Goal: Information Seeking & Learning: Find specific fact

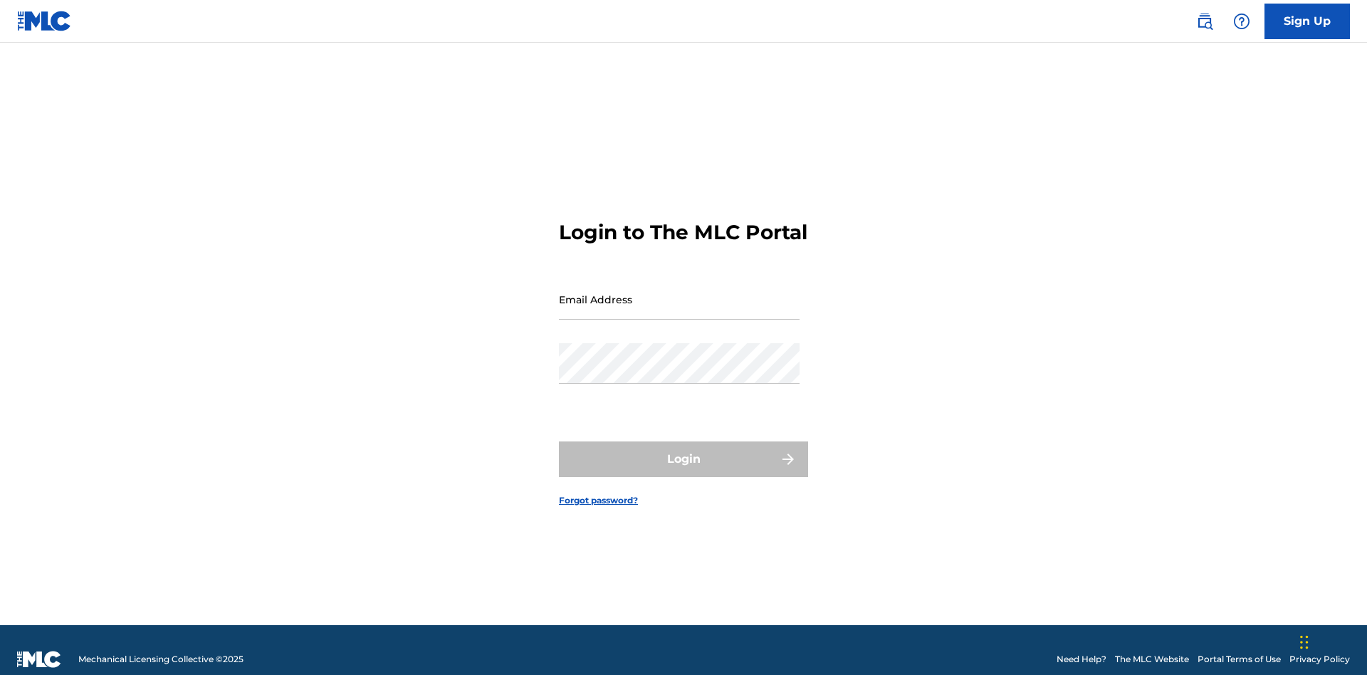
scroll to position [19, 0]
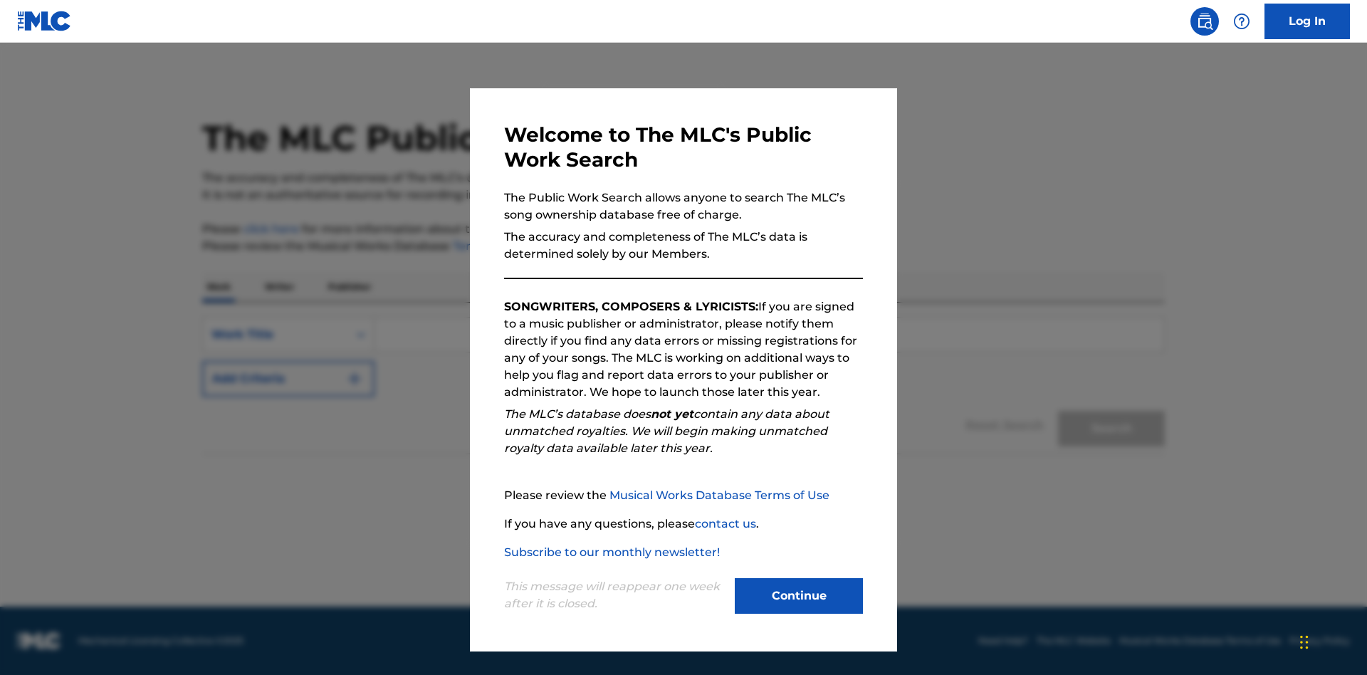
click at [799, 596] on button "Continue" at bounding box center [799, 596] width 128 height 36
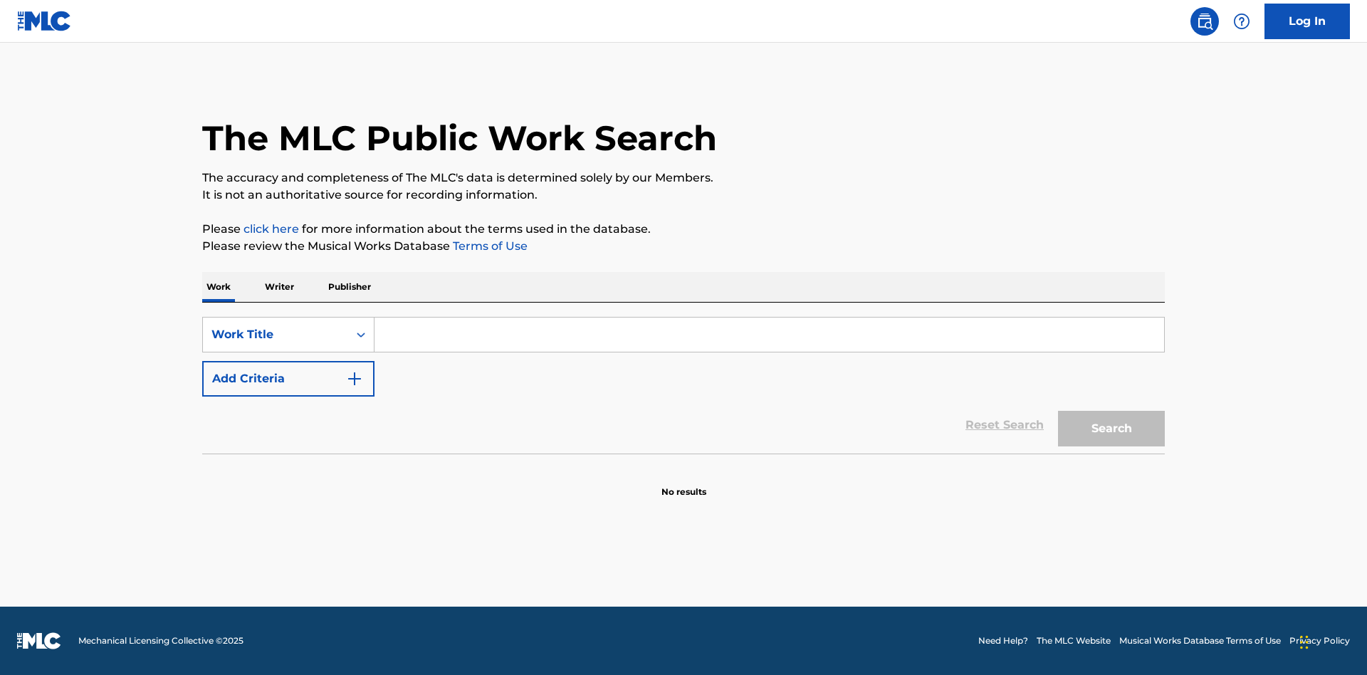
click at [288, 379] on button "Add Criteria" at bounding box center [288, 379] width 172 height 36
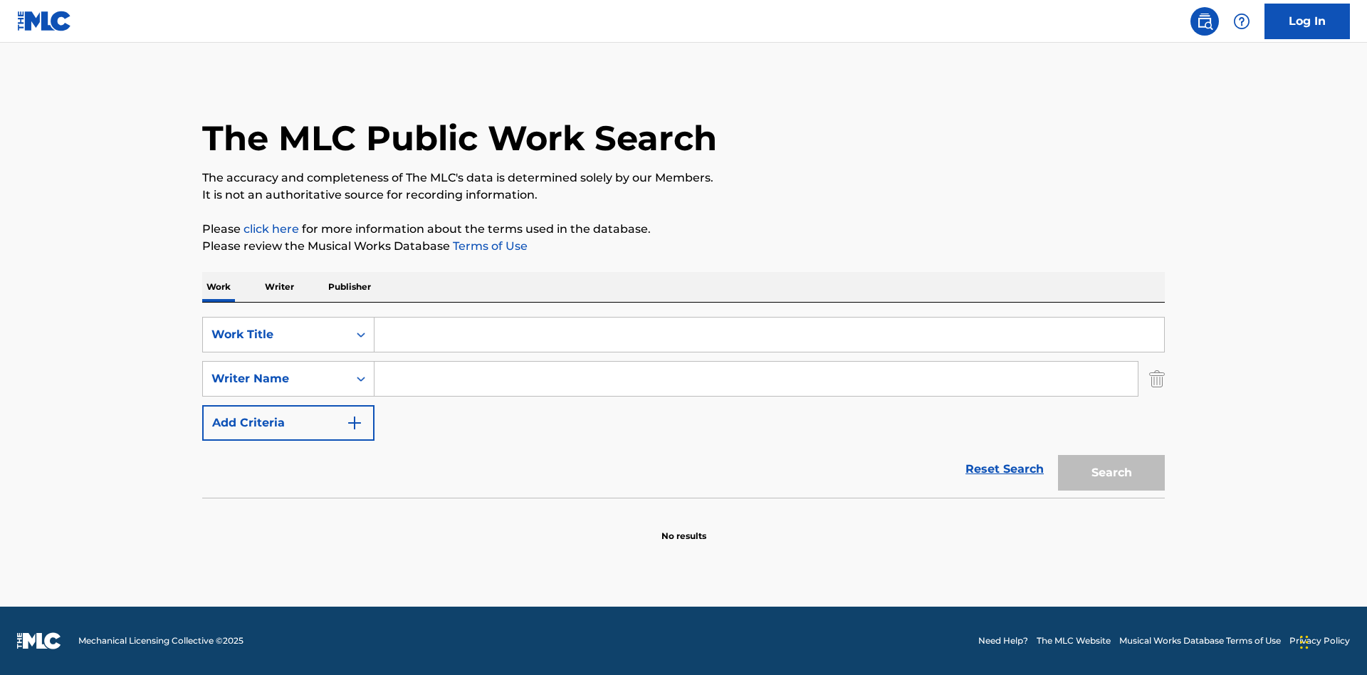
click at [288, 423] on button "Add Criteria" at bounding box center [288, 423] width 172 height 36
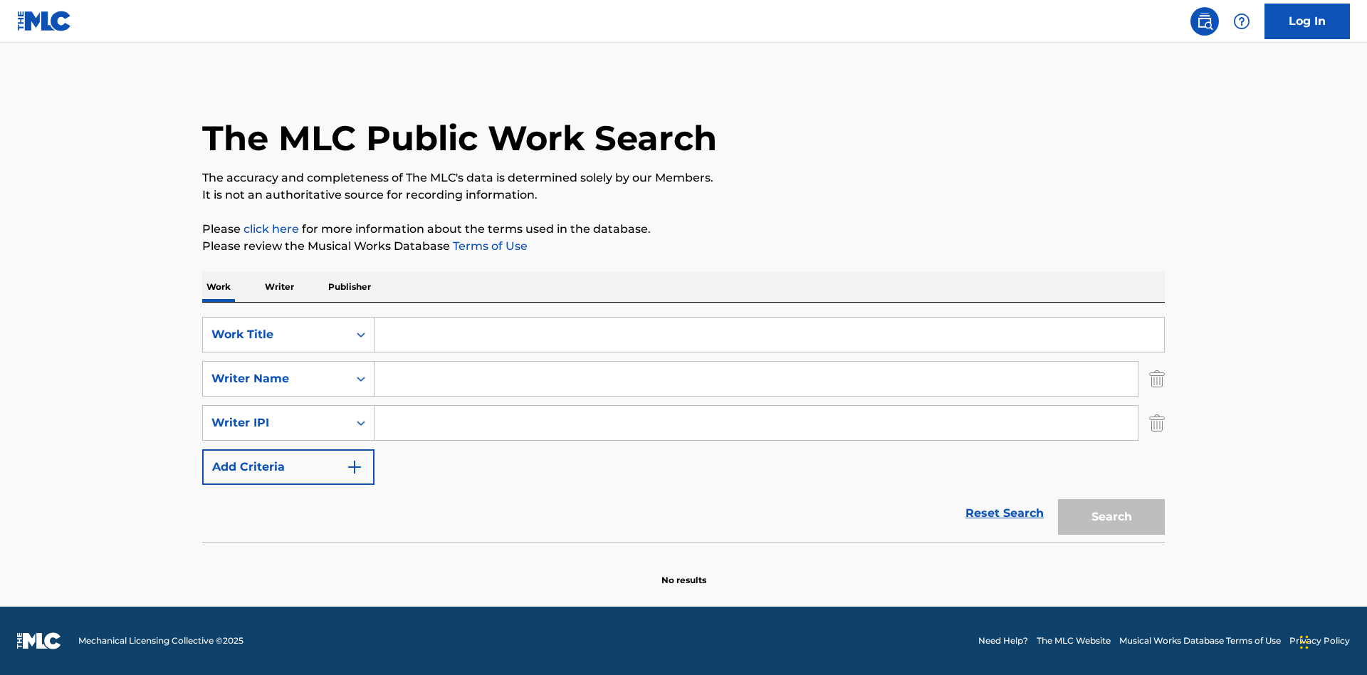
click at [288, 467] on button "Add Criteria" at bounding box center [288, 467] width 172 height 36
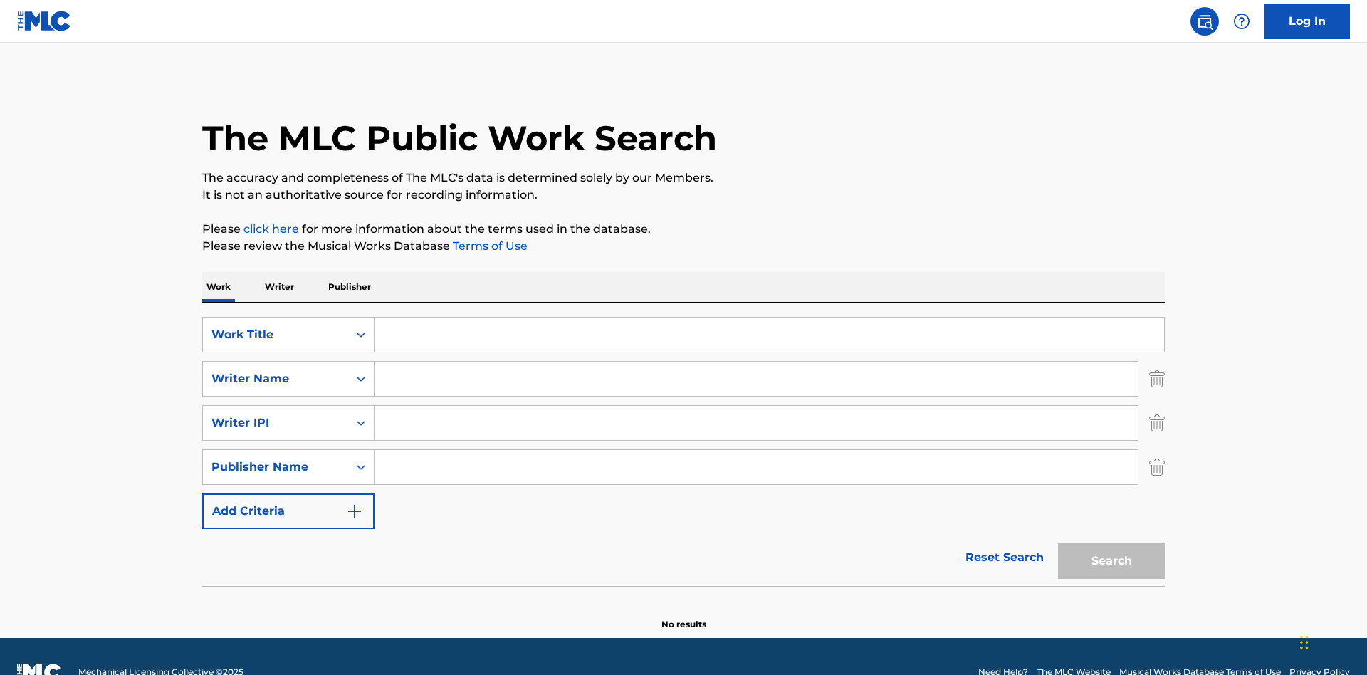
click at [288, 493] on button "Add Criteria" at bounding box center [288, 511] width 172 height 36
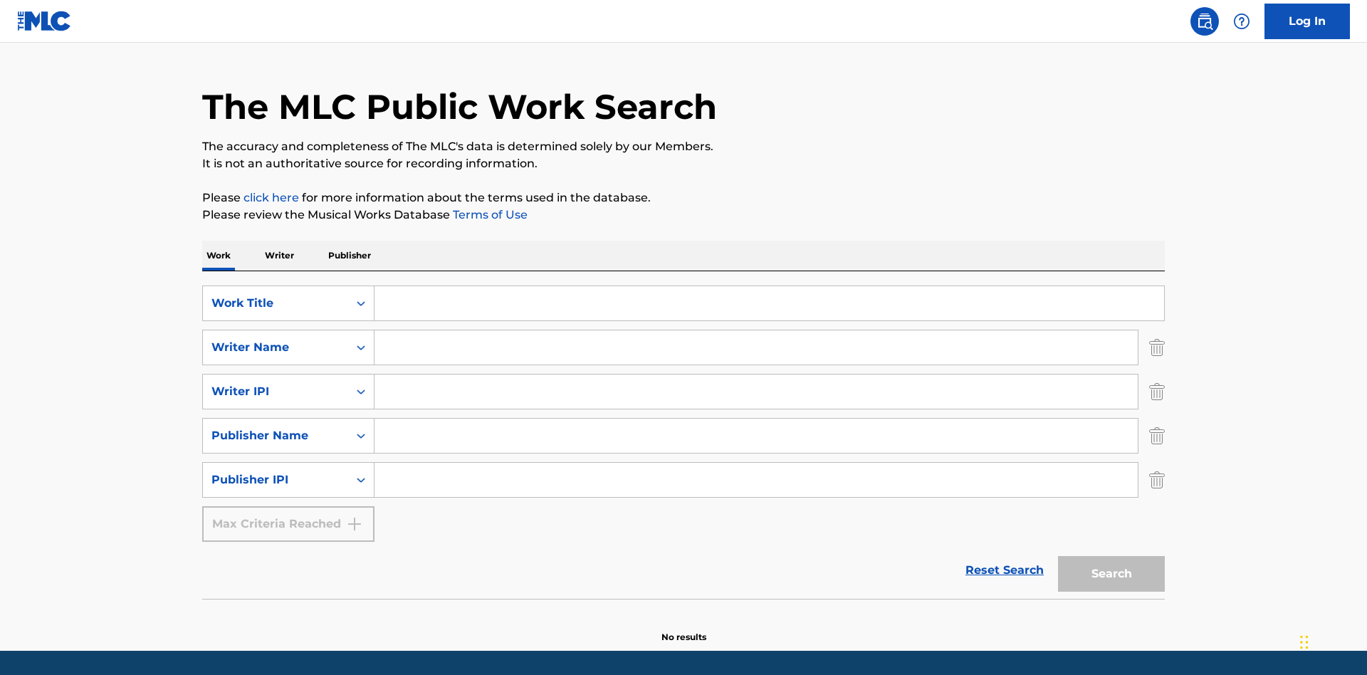
scroll to position [75, 0]
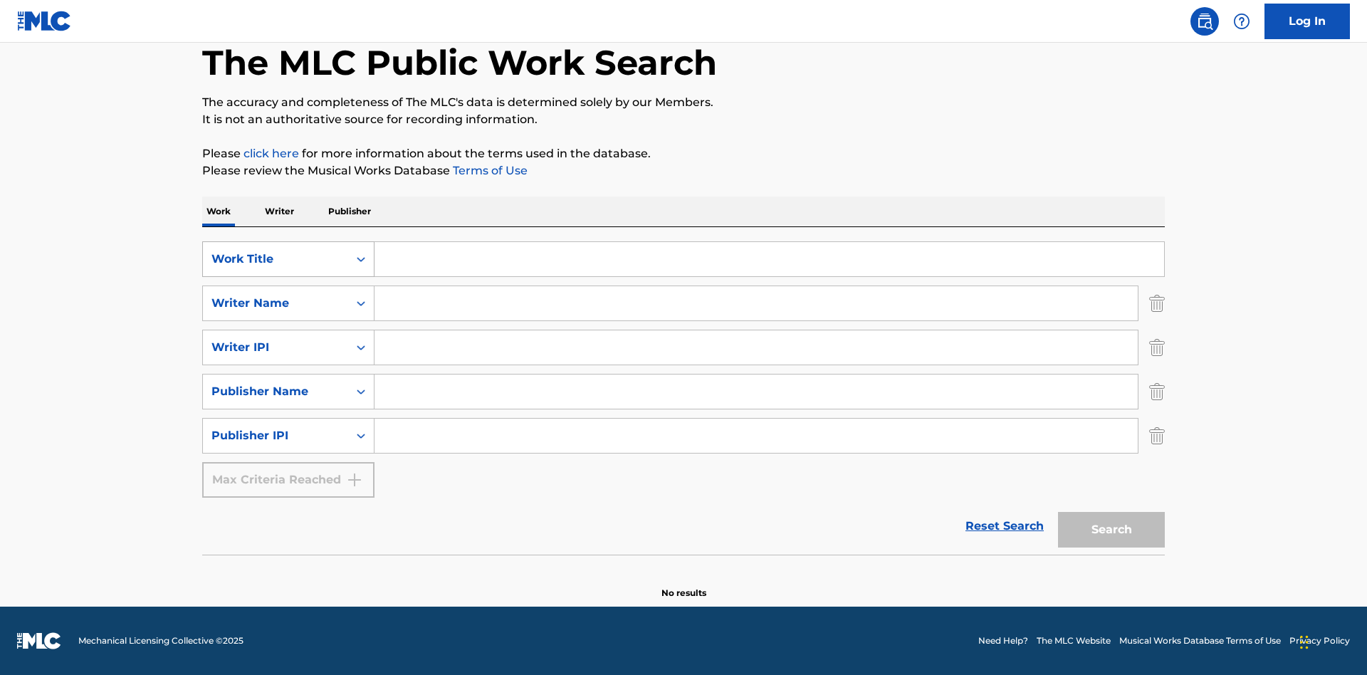
click at [275, 259] on div "Work Title" at bounding box center [275, 259] width 128 height 17
click at [288, 295] on div "ISWC" at bounding box center [288, 295] width 171 height 36
click at [275, 303] on div "Writer Name" at bounding box center [275, 303] width 128 height 17
click at [288, 339] on div "MLC Publisher Number" at bounding box center [288, 339] width 171 height 36
click at [275, 347] on div "Writer IPI" at bounding box center [275, 347] width 128 height 17
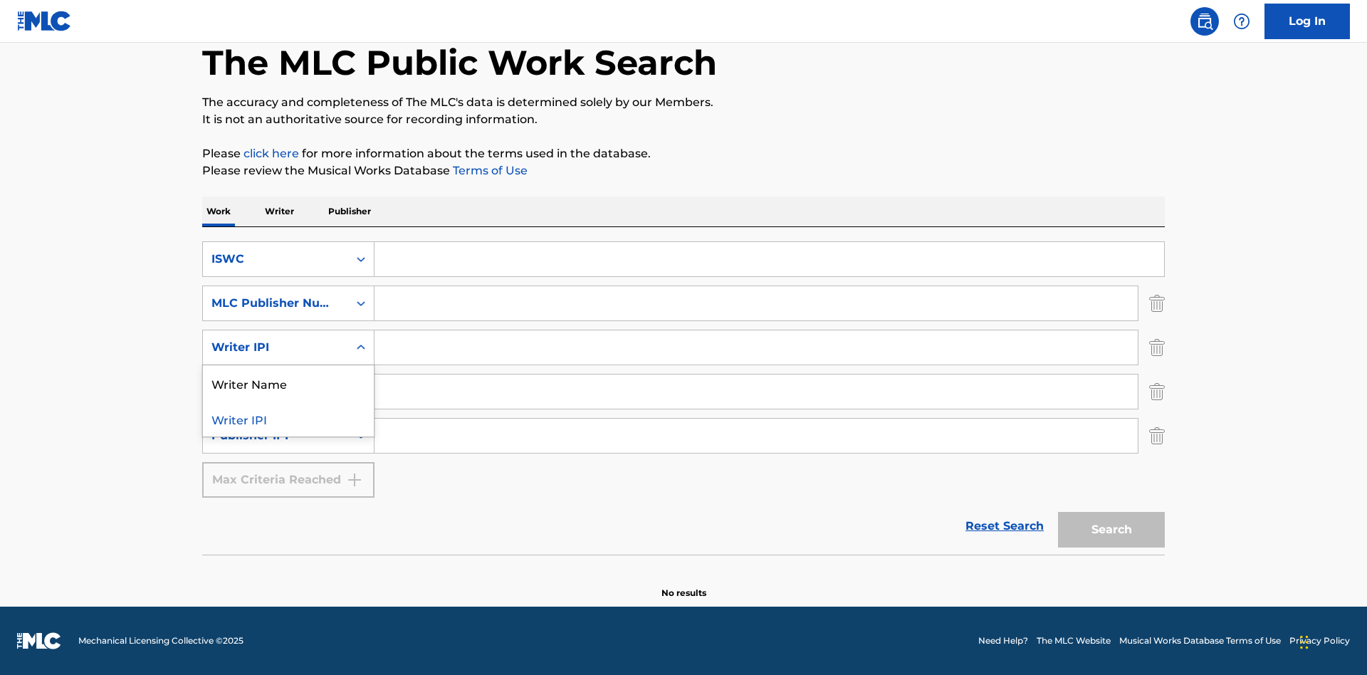
click at [288, 383] on div "Writer Name" at bounding box center [288, 383] width 171 height 36
click at [275, 392] on div "Publisher Name" at bounding box center [275, 391] width 128 height 17
click at [288, 427] on div "Writer IPI" at bounding box center [288, 427] width 171 height 36
click at [275, 436] on div "Publisher IPI" at bounding box center [275, 435] width 128 height 17
click at [288, 471] on div "Publisher Name" at bounding box center [288, 471] width 171 height 36
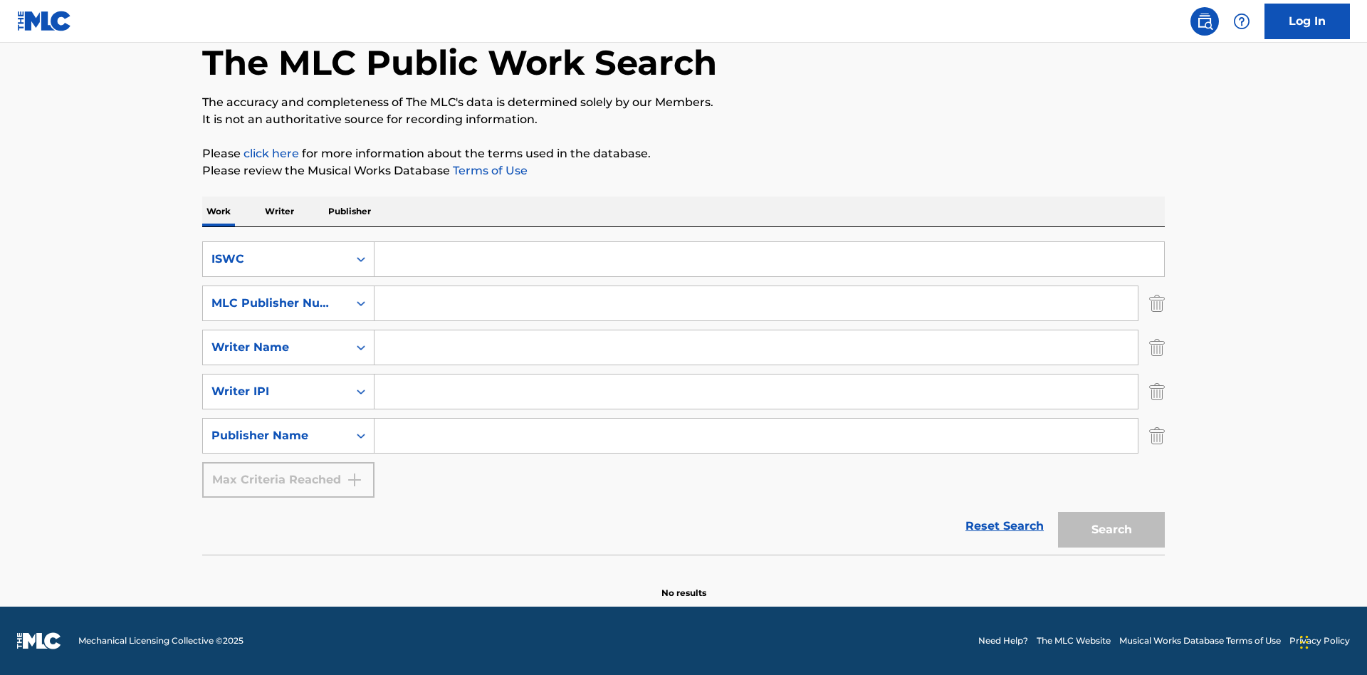
click at [769, 259] on input "Search Form" at bounding box center [768, 259] width 789 height 34
type input "T-917.105.8"
click at [756, 303] on input "Search Form" at bounding box center [755, 303] width 763 height 34
type input "P06967"
click at [756, 347] on input "Search Form" at bounding box center [755, 347] width 763 height 34
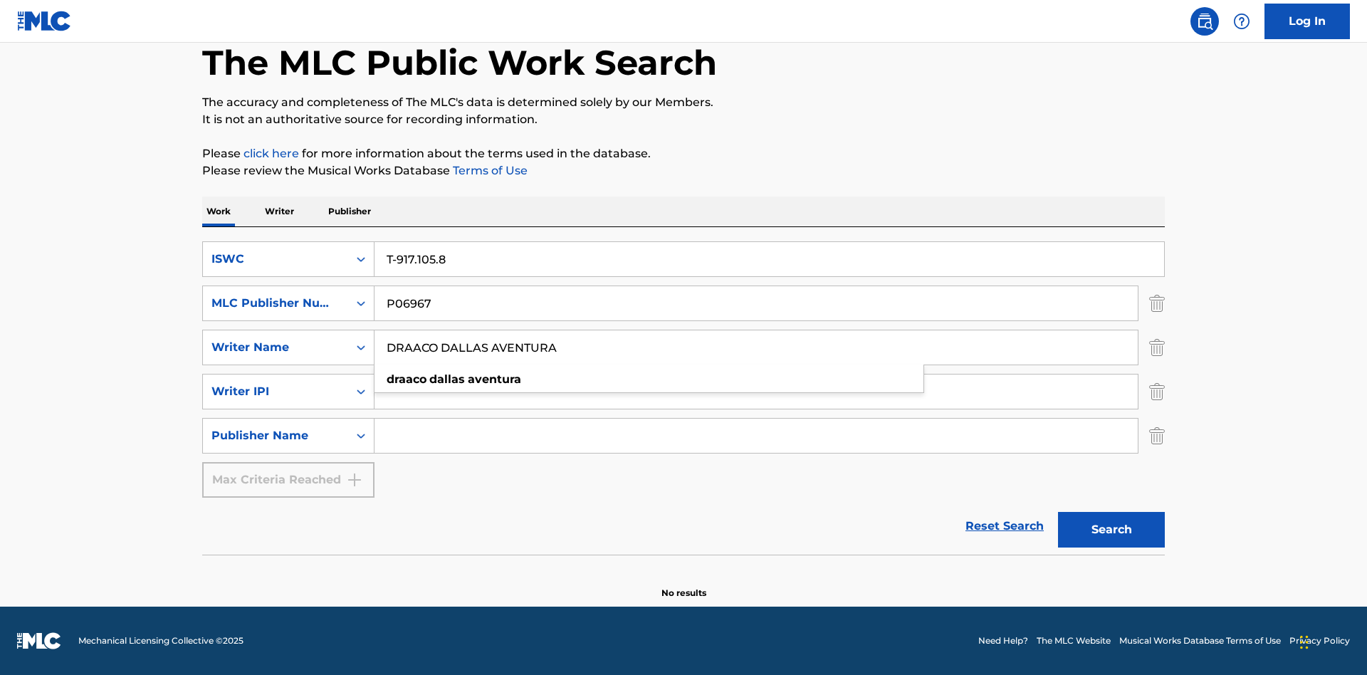
type input "DRAACO DALLAS AVENTURA"
click at [756, 392] on input "Search Form" at bounding box center [755, 391] width 763 height 34
type input "00766422818"
click at [756, 436] on input "Search Form" at bounding box center [755, 436] width 763 height 34
type input "DRAACO AVENTURA PUB DESIGNEE"
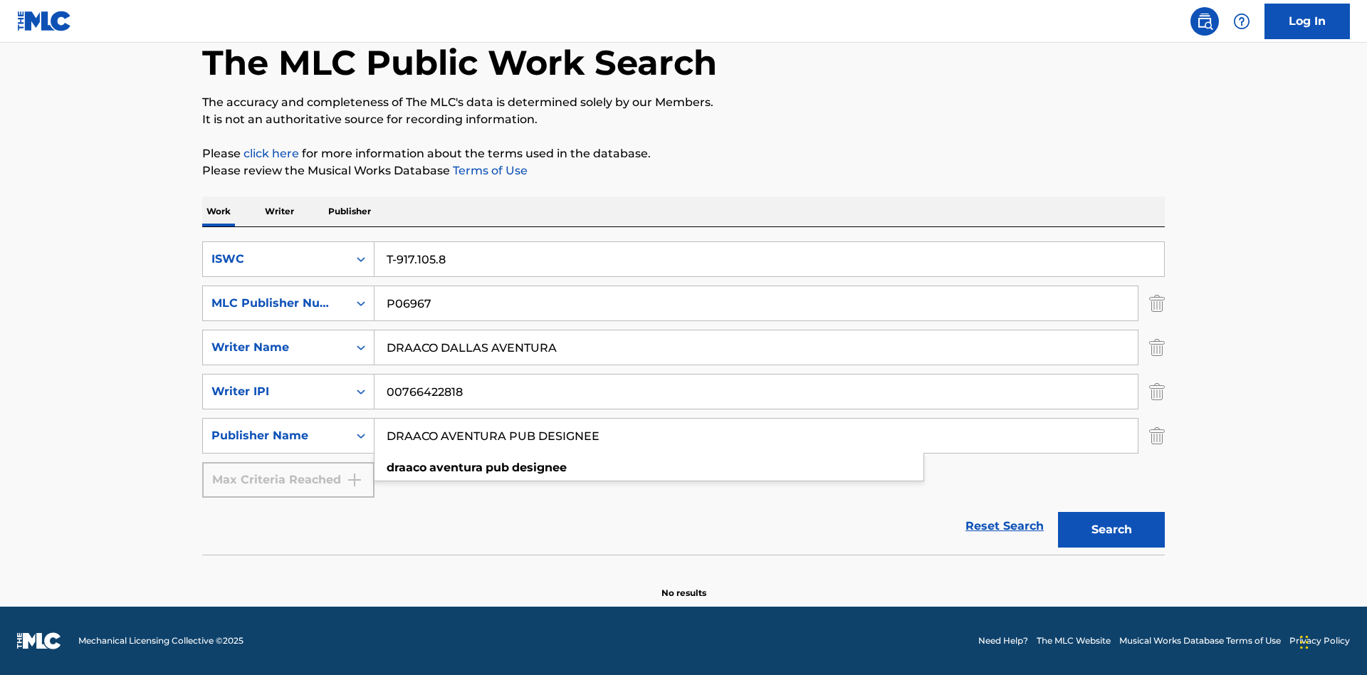
click at [1111, 530] on button "Search" at bounding box center [1111, 530] width 107 height 36
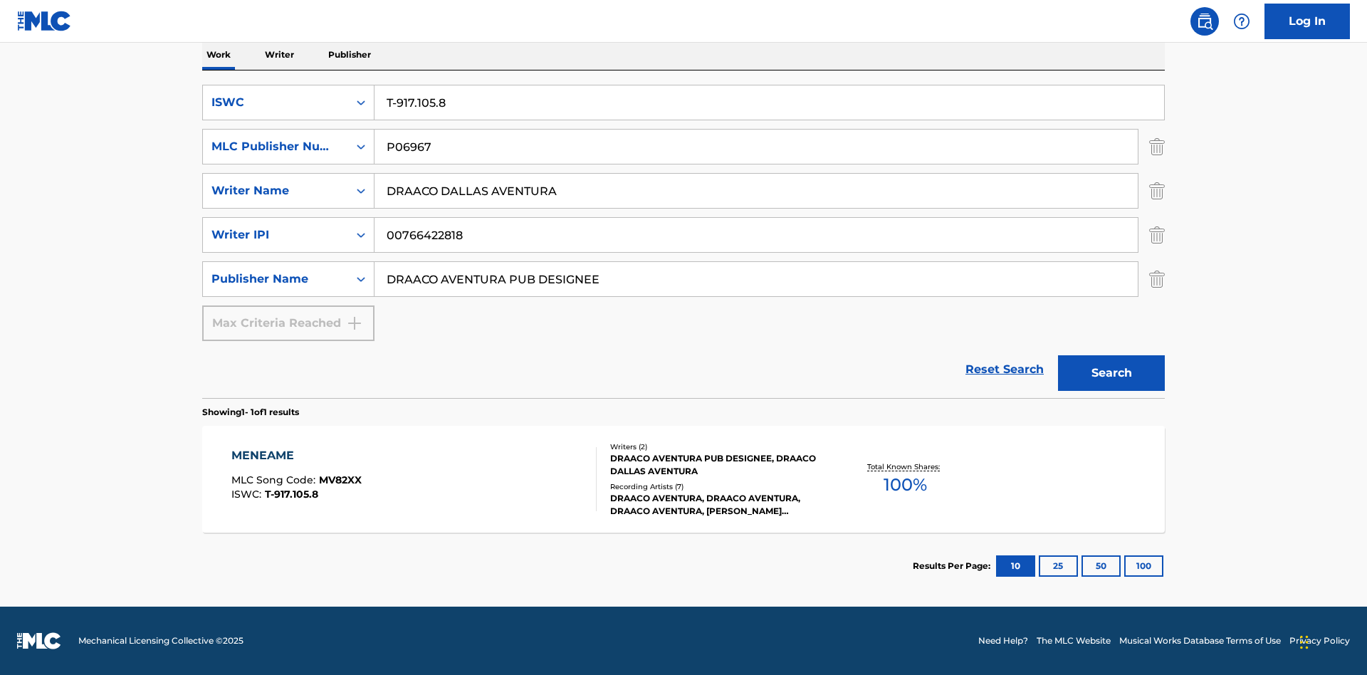
click at [1124, 566] on button "100" at bounding box center [1143, 565] width 39 height 21
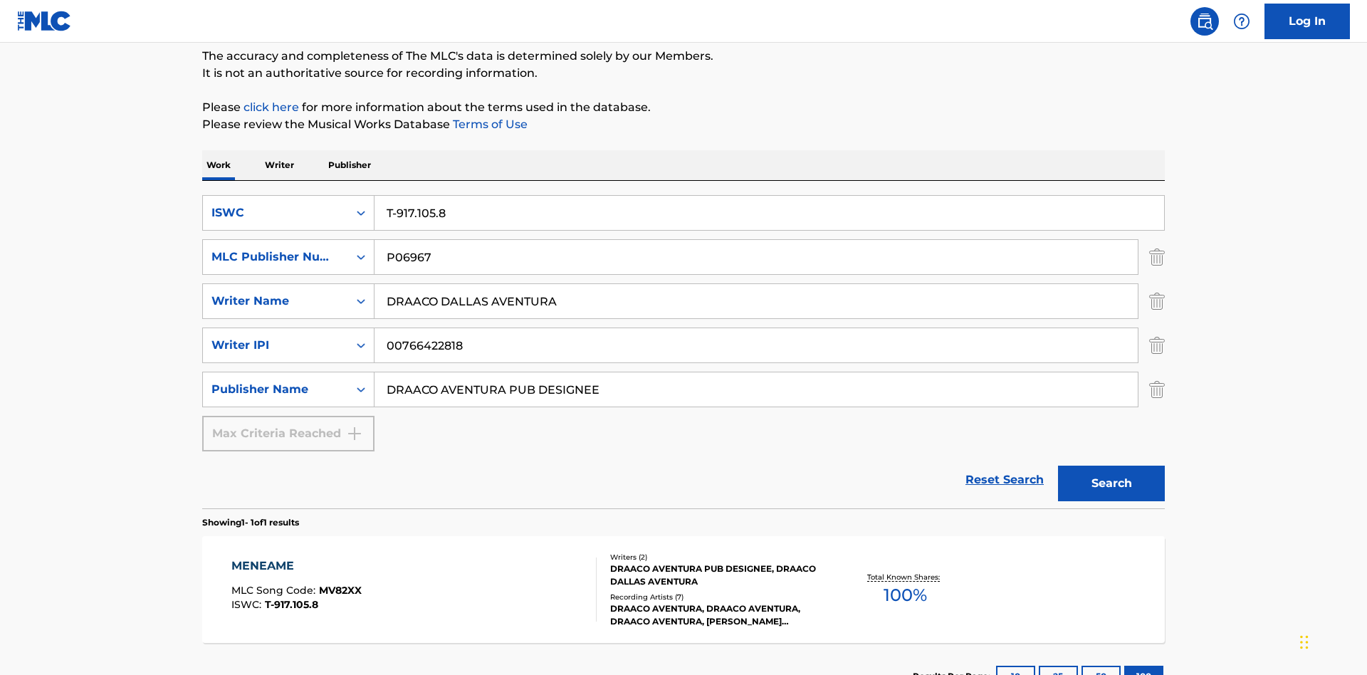
scroll to position [232, 0]
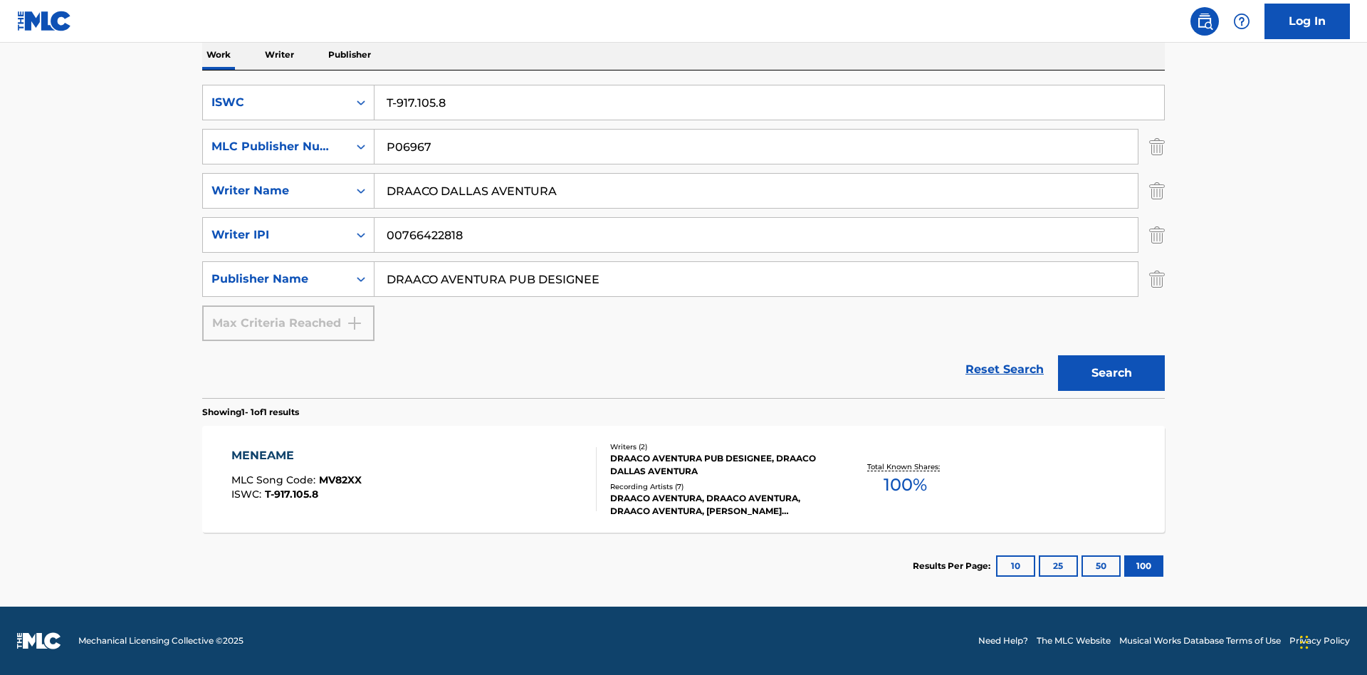
click at [295, 456] on div "MENEAME" at bounding box center [296, 455] width 130 height 17
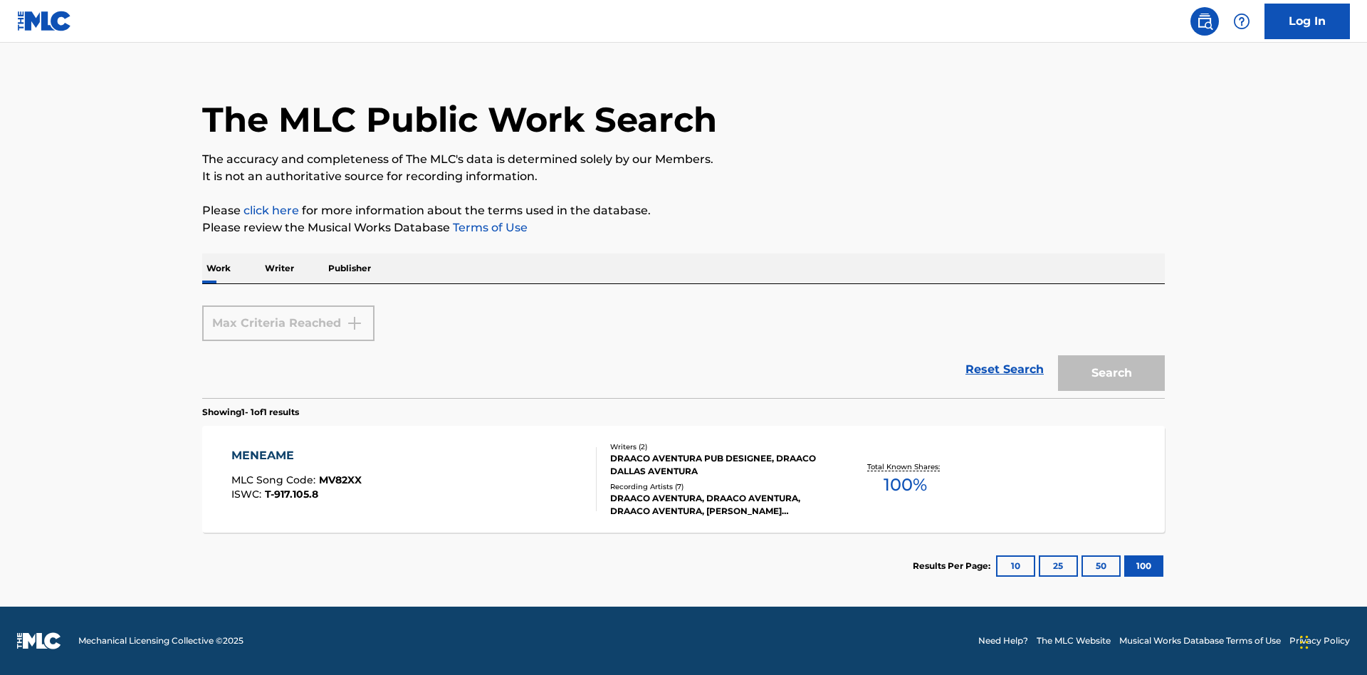
scroll to position [232, 0]
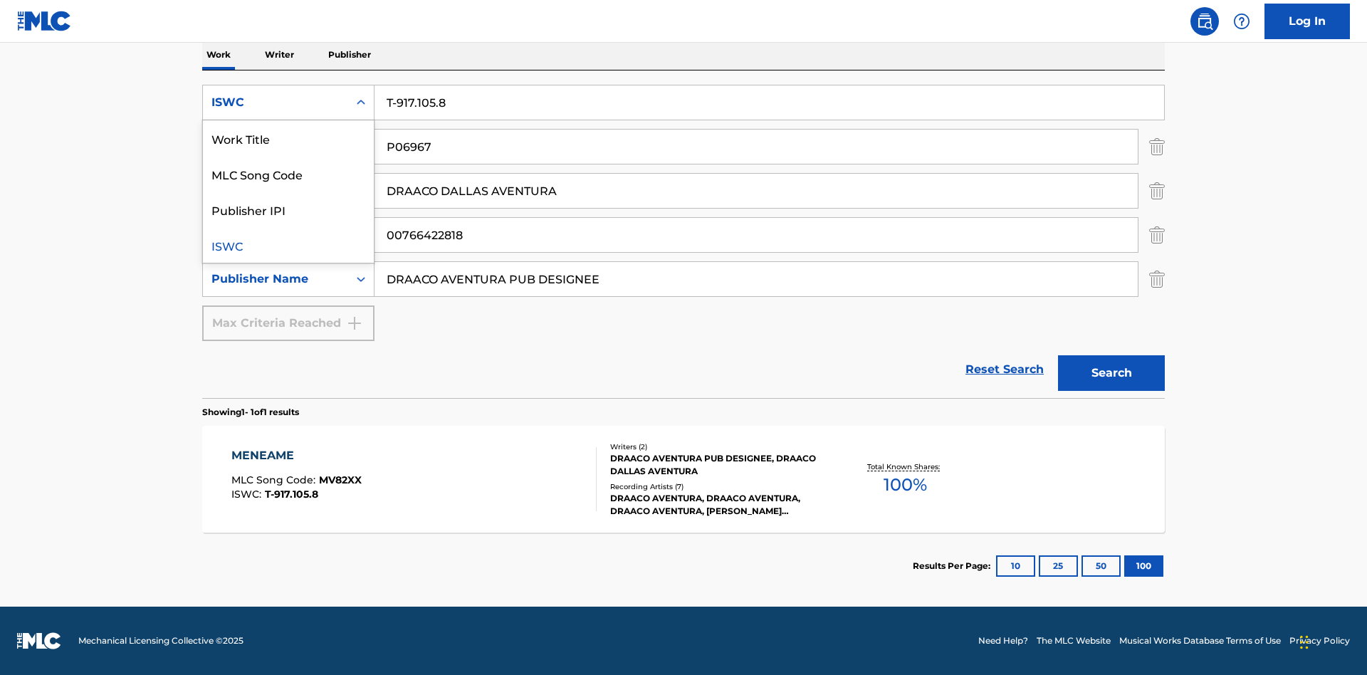
click at [288, 174] on div "MLC Song Code" at bounding box center [288, 174] width 171 height 36
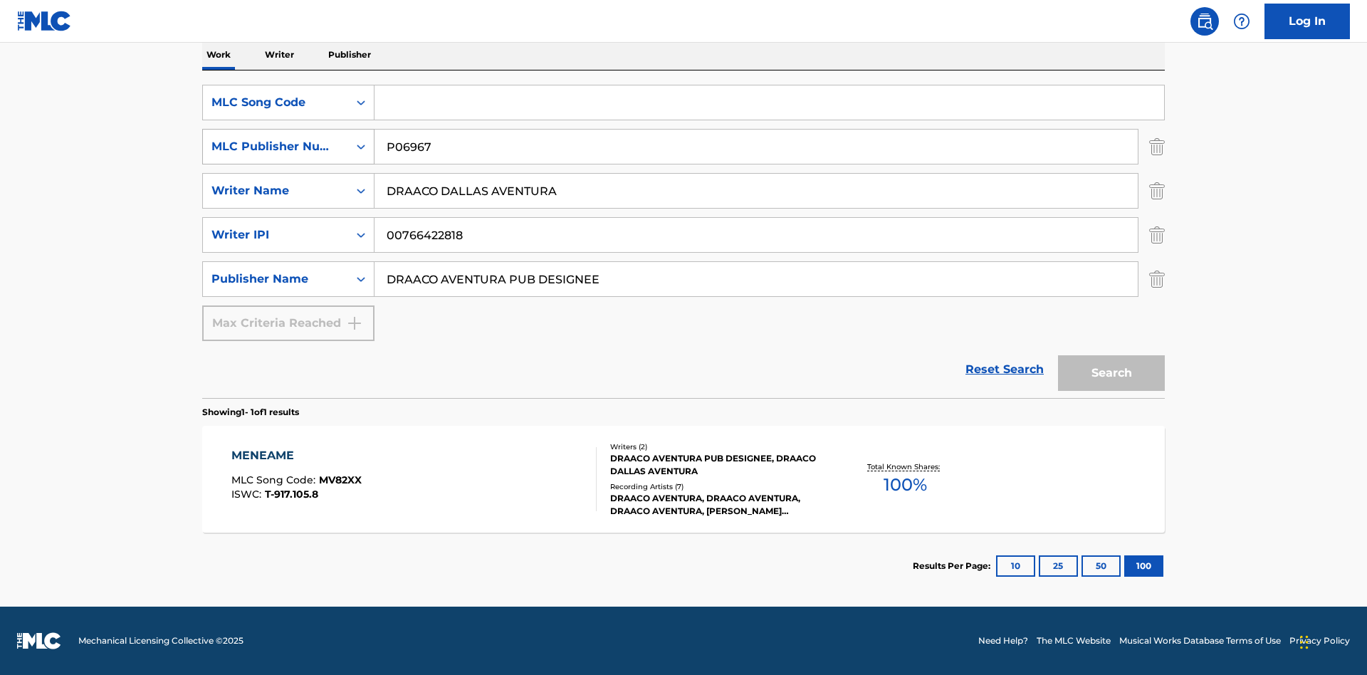
click at [275, 147] on div "MLC Publisher Number" at bounding box center [275, 146] width 128 height 17
click at [288, 182] on div "Publisher IPI" at bounding box center [288, 182] width 171 height 36
click at [769, 103] on input "Search Form" at bounding box center [768, 102] width 789 height 34
type input "MV82XX"
click at [756, 147] on input "Search Form" at bounding box center [755, 147] width 763 height 34
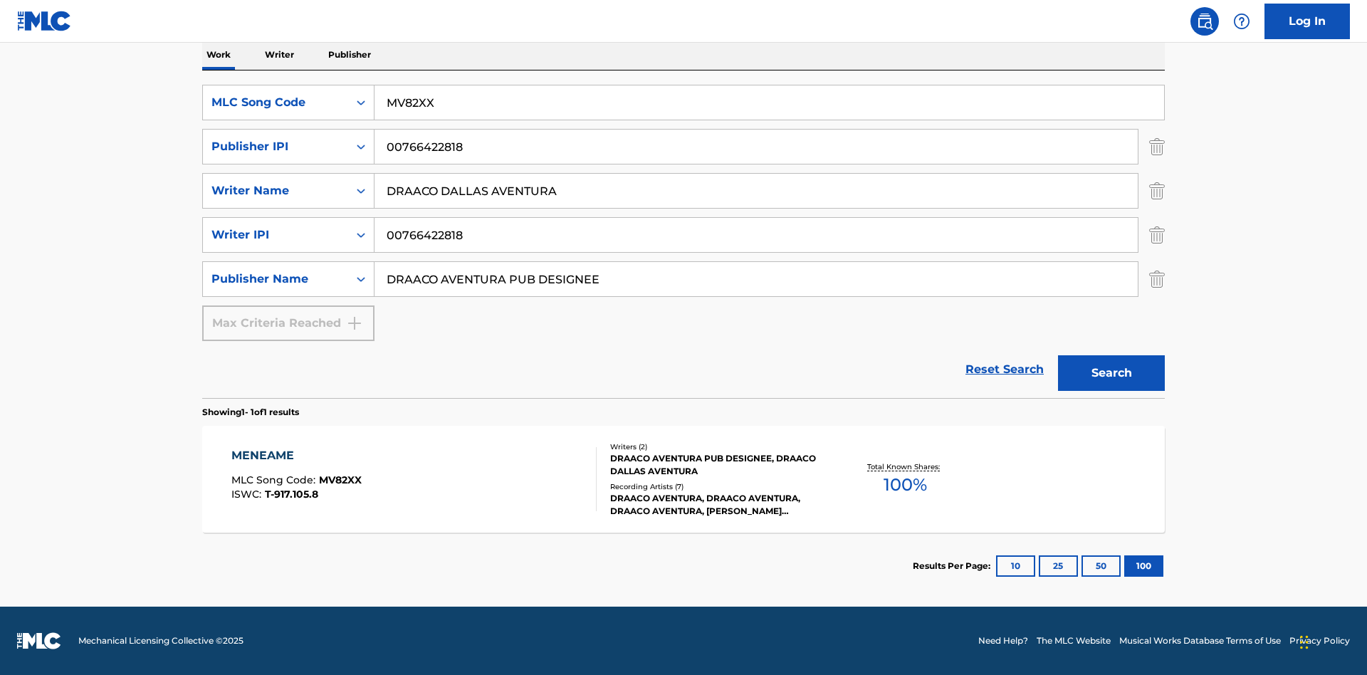
type input "00766422818"
click at [1111, 373] on button "Search" at bounding box center [1111, 373] width 107 height 36
click at [295, 456] on div "MENEAME" at bounding box center [296, 455] width 130 height 17
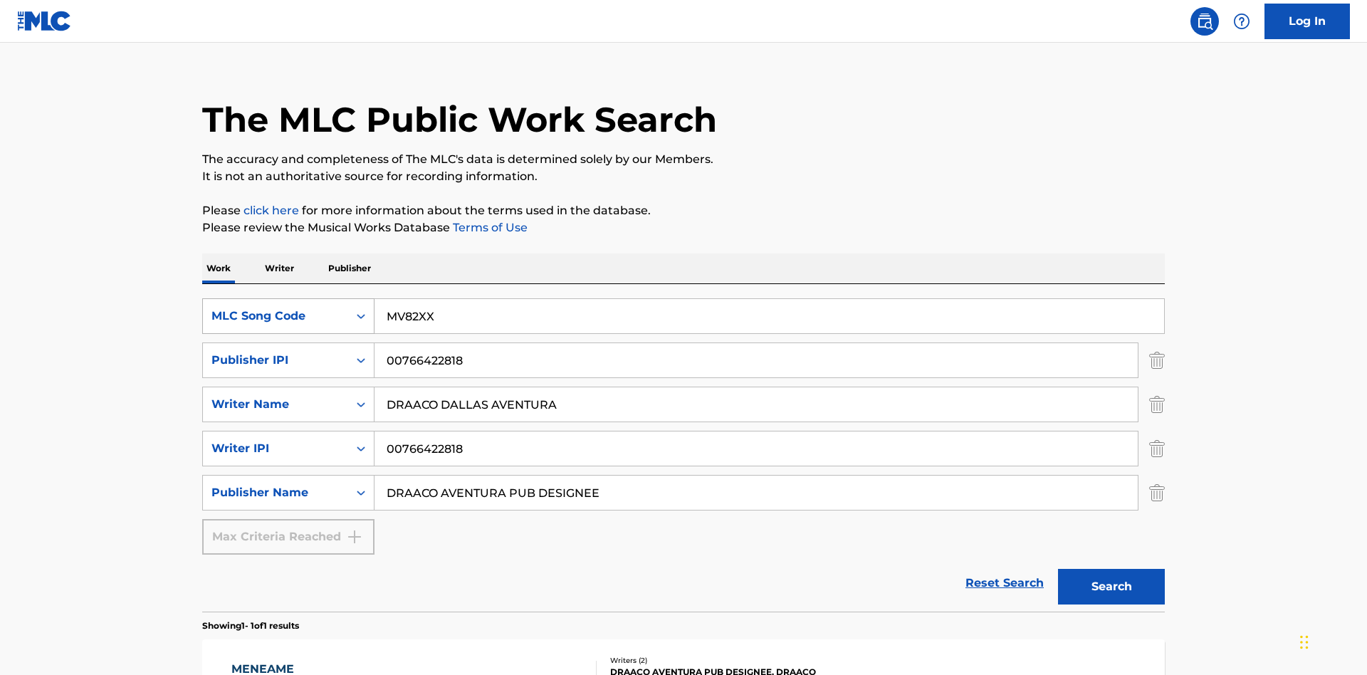
click at [275, 308] on div "MLC Song Code" at bounding box center [275, 316] width 128 height 17
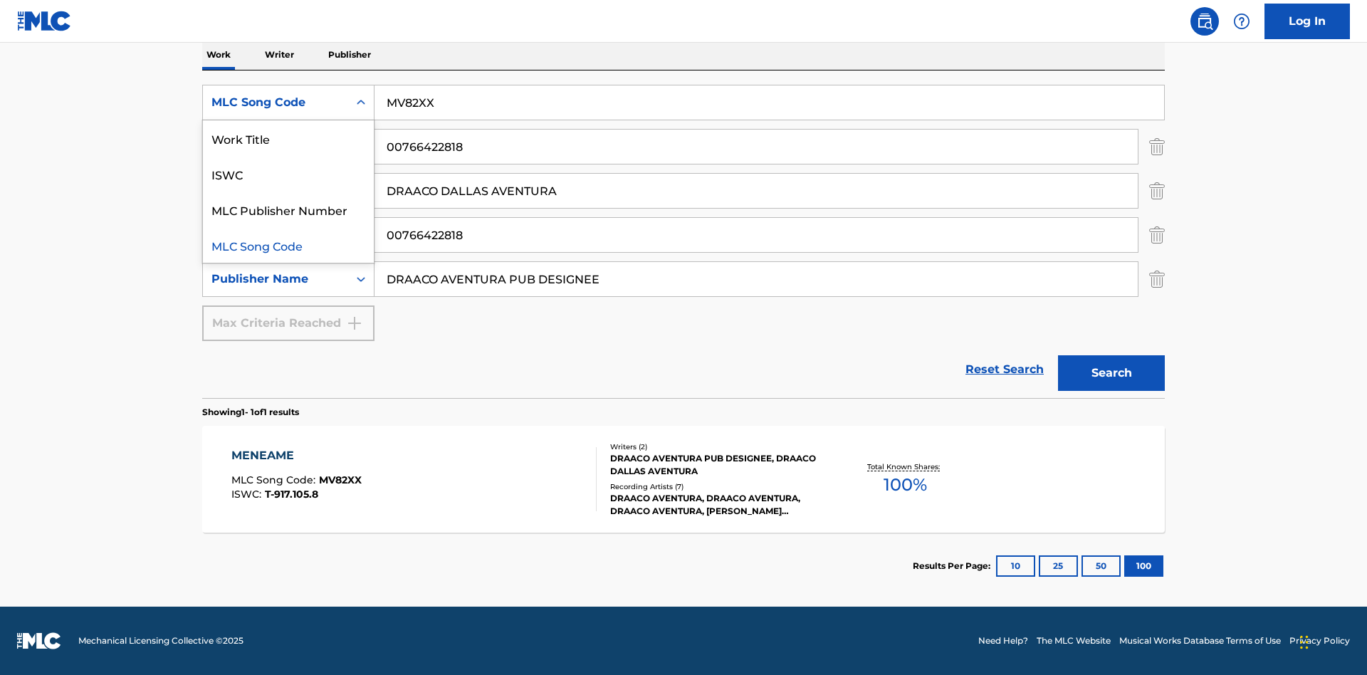
click at [288, 138] on div "Work Title" at bounding box center [288, 138] width 171 height 36
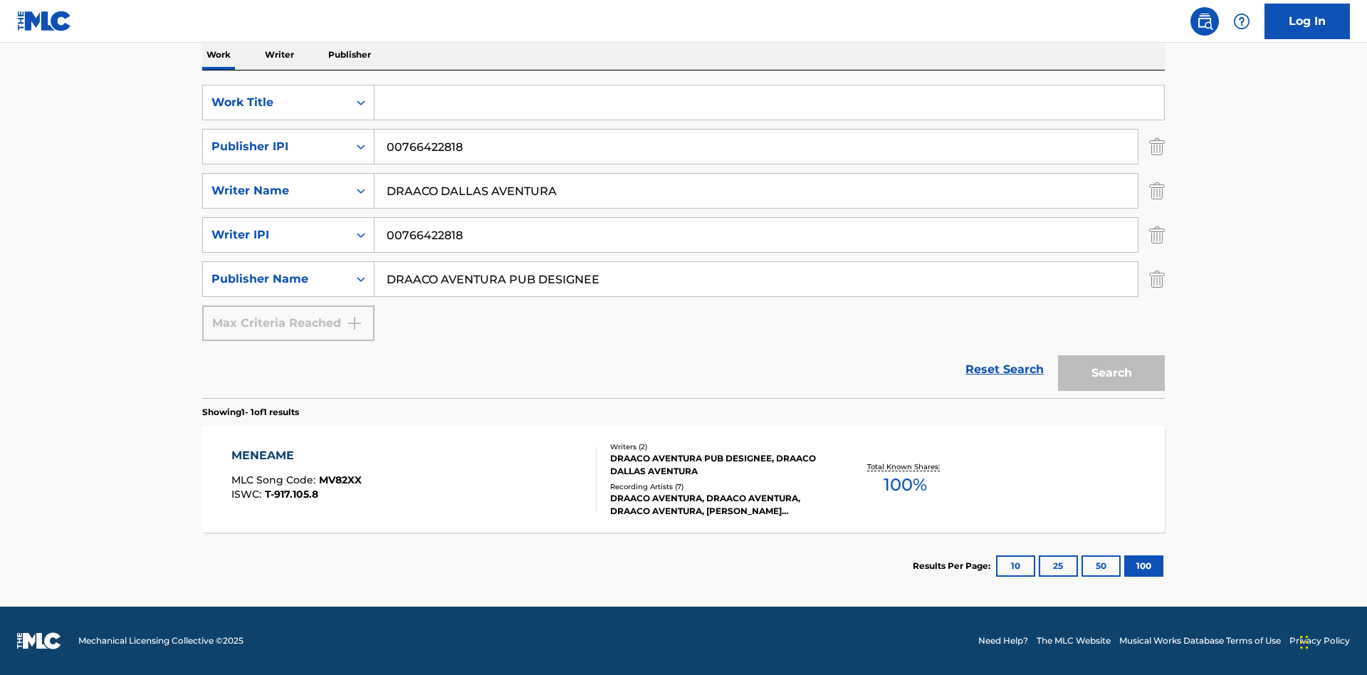
click at [769, 103] on input "Search Form" at bounding box center [768, 102] width 789 height 34
type input "MENEAME"
click at [1111, 373] on button "Search" at bounding box center [1111, 373] width 107 height 36
